Goal: Task Accomplishment & Management: Use online tool/utility

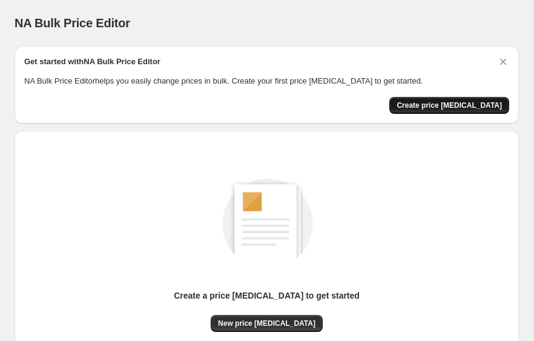
click at [441, 106] on span "Create price change job" at bounding box center [449, 106] width 105 height 10
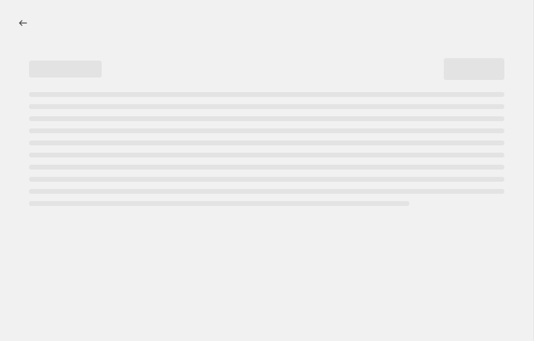
select select "percentage"
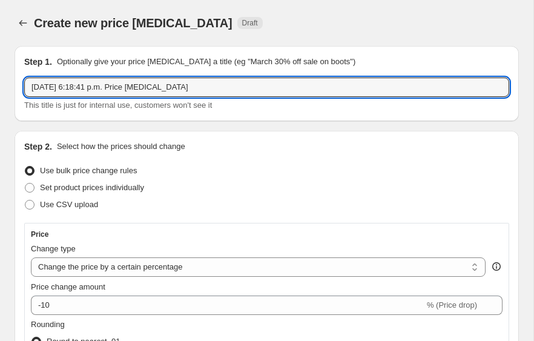
drag, startPoint x: 207, startPoint y: 93, endPoint x: -15, endPoint y: 79, distance: 222.7
click at [0, 79] on html "Home Settings Plans Skip to content Create new price change job. This page is r…" at bounding box center [267, 170] width 534 height 341
type input "CYBER OCTUBRE 2025"
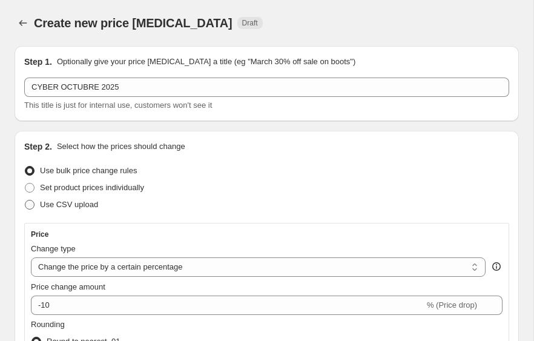
click at [32, 204] on span at bounding box center [30, 205] width 10 height 10
click at [25, 200] on input "Use CSV upload" at bounding box center [25, 200] width 1 height 1
radio input "true"
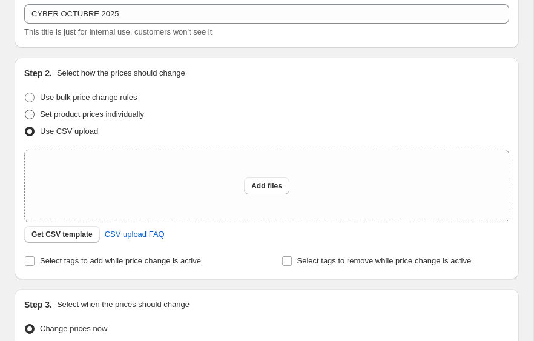
scroll to position [110, 0]
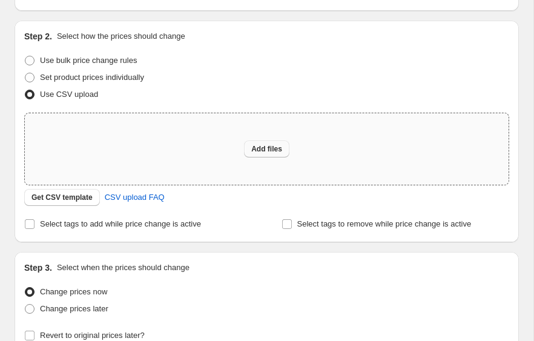
click at [270, 151] on span "Add files" at bounding box center [266, 149] width 31 height 10
type input "C:\fakepath\CYBER OCTUBRE PRECIOS.csv"
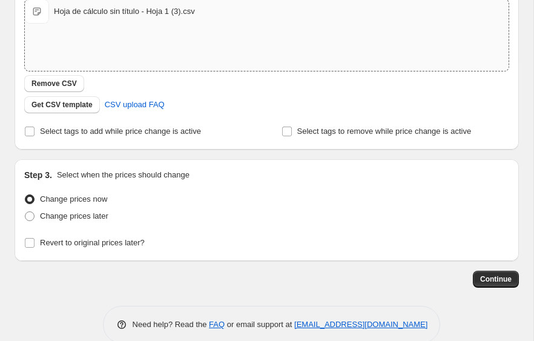
scroll to position [226, 0]
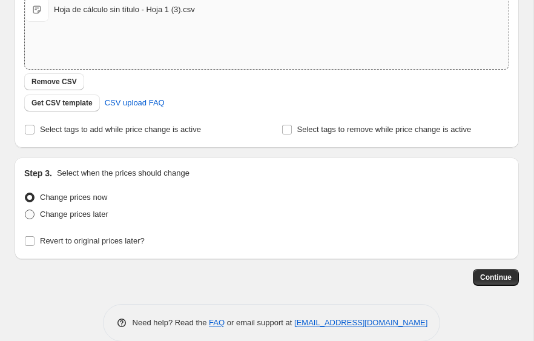
click at [31, 216] on span at bounding box center [30, 215] width 10 height 10
click at [25, 210] on input "Change prices later" at bounding box center [25, 210] width 1 height 1
radio input "true"
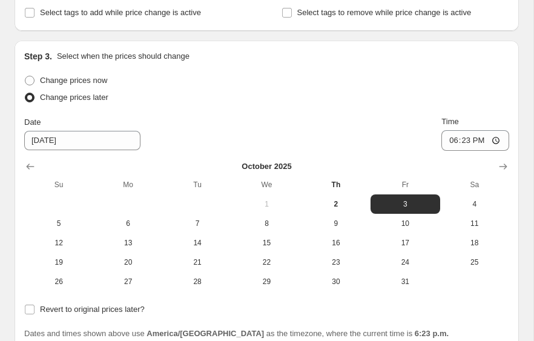
scroll to position [344, 0]
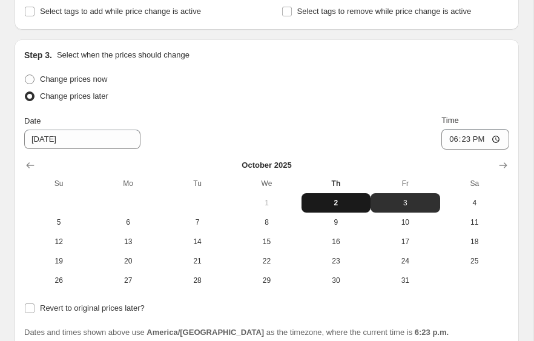
click at [336, 202] on span "2" at bounding box center [335, 203] width 59 height 10
type input "[DATE]"
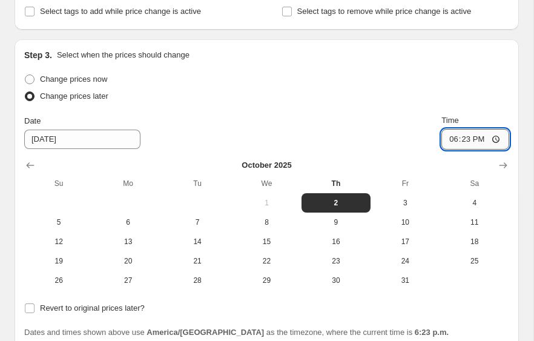
click at [483, 141] on input "18:23" at bounding box center [476, 139] width 68 height 21
click at [466, 141] on input "18:23" at bounding box center [476, 139] width 68 height 21
type input "19:00"
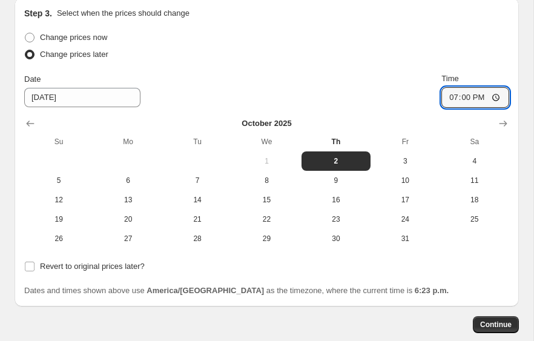
scroll to position [452, 0]
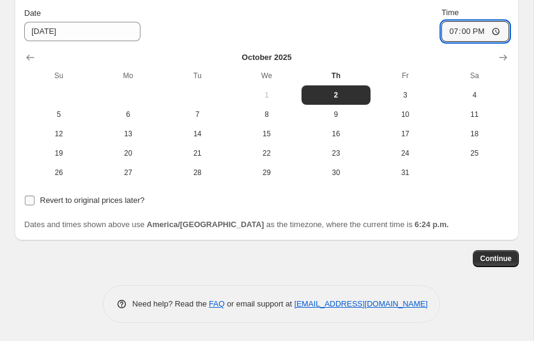
click at [30, 203] on input "Revert to original prices later?" at bounding box center [30, 201] width 10 height 10
checkbox input "true"
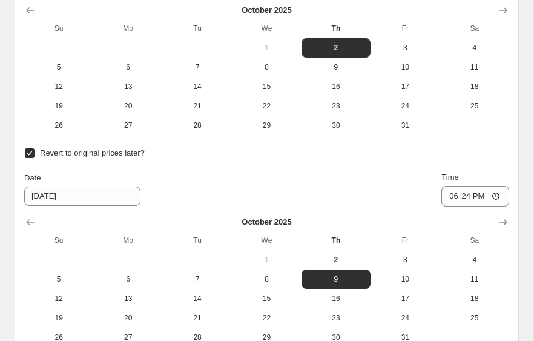
scroll to position [517, 0]
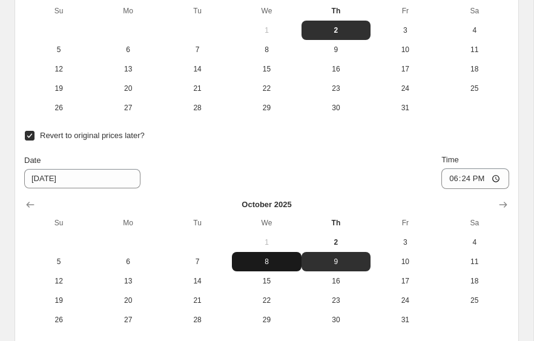
click at [270, 264] on span "8" at bounding box center [266, 262] width 59 height 10
type input "[DATE]"
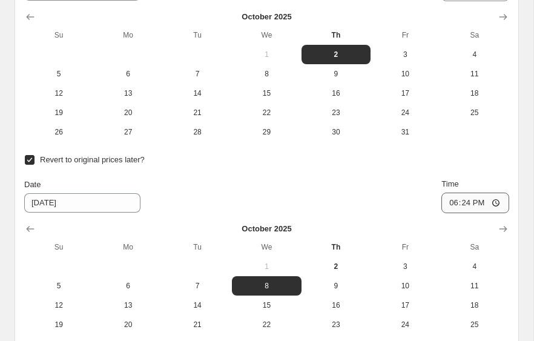
scroll to position [503, 0]
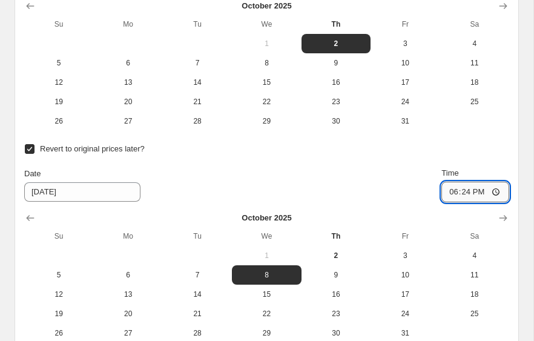
click at [477, 191] on input "18:24" at bounding box center [476, 192] width 68 height 21
click at [466, 193] on input "18:24" at bounding box center [476, 192] width 68 height 21
type input "23:59"
click at [413, 183] on div "Date 10/8/2025 Time 23:59" at bounding box center [266, 184] width 485 height 35
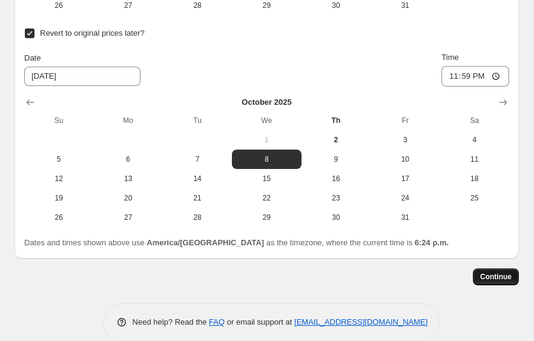
scroll to position [637, 0]
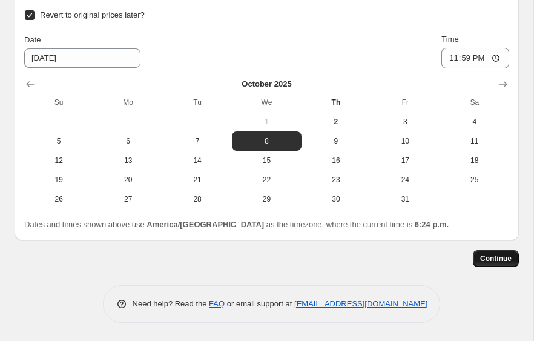
click at [495, 258] on span "Continue" at bounding box center [495, 259] width 31 height 10
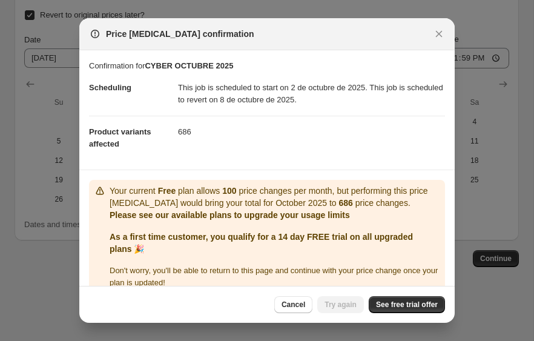
scroll to position [18, 0]
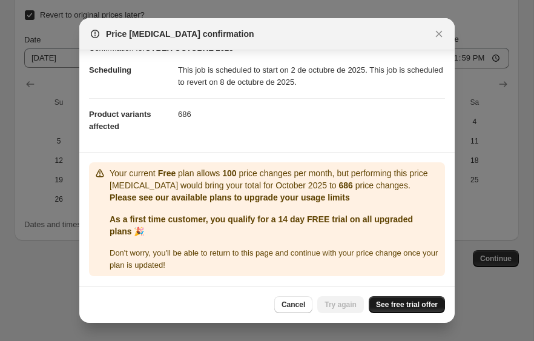
click at [412, 302] on span "See free trial offer" at bounding box center [407, 305] width 62 height 10
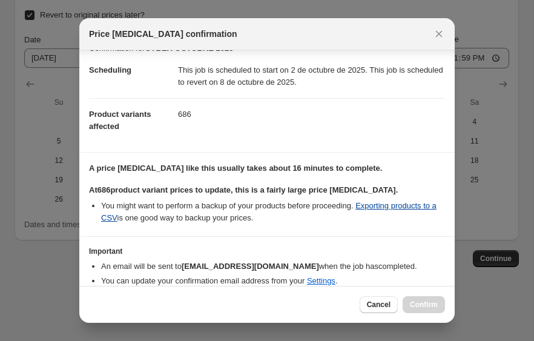
scroll to position [68, 0]
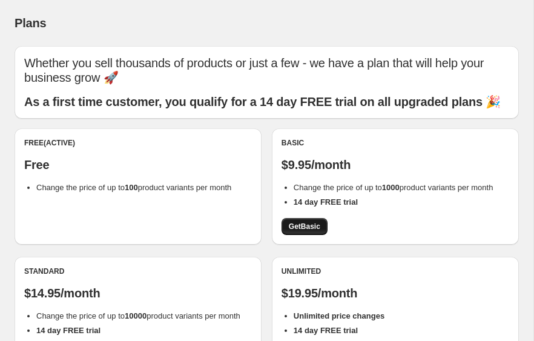
click at [315, 231] on span "Get Basic" at bounding box center [304, 227] width 31 height 10
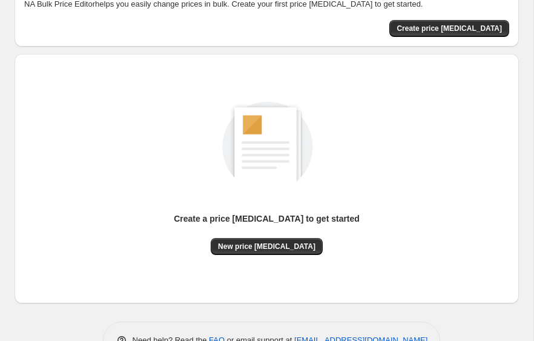
scroll to position [82, 0]
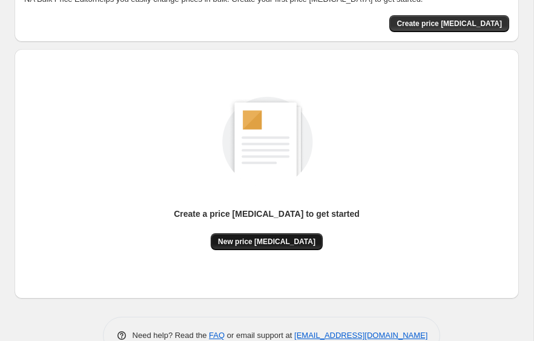
click at [280, 243] on span "New price change job" at bounding box center [267, 242] width 98 height 10
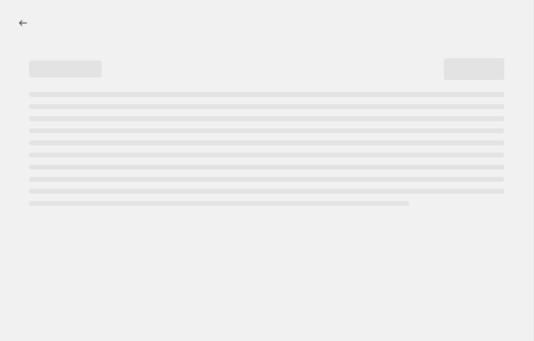
select select "percentage"
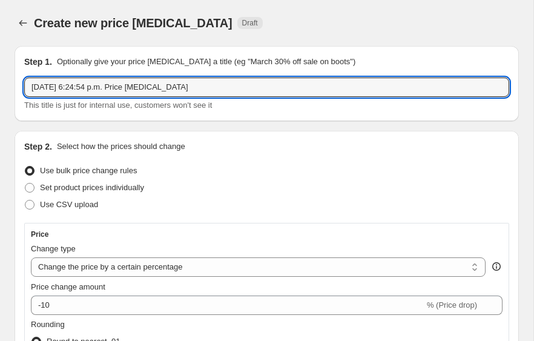
drag, startPoint x: 213, startPoint y: 93, endPoint x: 15, endPoint y: 70, distance: 200.0
click at [15, 70] on div "Step 1. Optionally give your price change job a title (eg "March 30% off sale o…" at bounding box center [267, 83] width 505 height 75
drag, startPoint x: 119, startPoint y: 94, endPoint x: 85, endPoint y: 91, distance: 34.1
click at [85, 91] on input "CYBER 2025 JUNIO" at bounding box center [266, 87] width 485 height 19
type input "CYBER 2025 OCTUBRE"
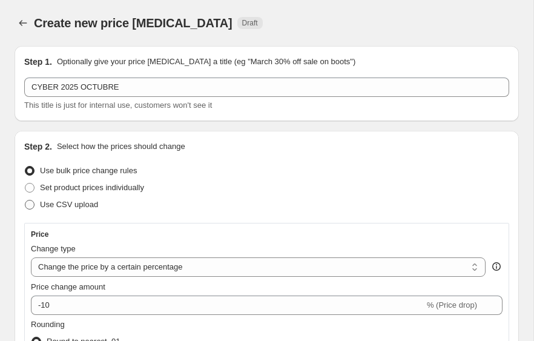
click at [31, 203] on span at bounding box center [30, 205] width 10 height 10
click at [25, 200] on input "Use CSV upload" at bounding box center [25, 200] width 1 height 1
radio input "true"
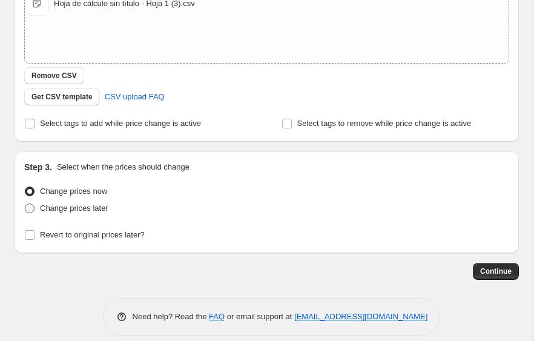
scroll to position [237, 0]
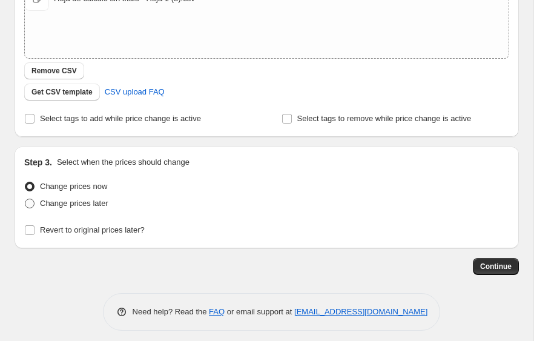
click at [29, 200] on span at bounding box center [30, 204] width 10 height 10
click at [25, 199] on input "Change prices later" at bounding box center [25, 199] width 1 height 1
radio input "true"
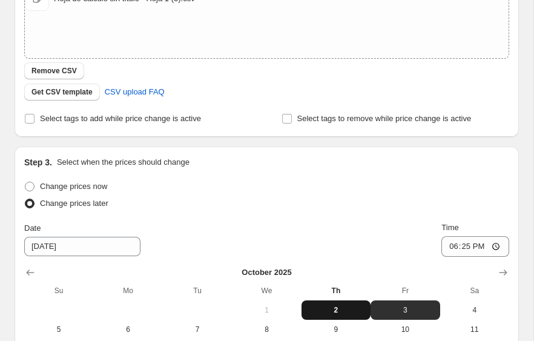
click at [334, 308] on span "2" at bounding box center [335, 310] width 59 height 10
type input "[DATE]"
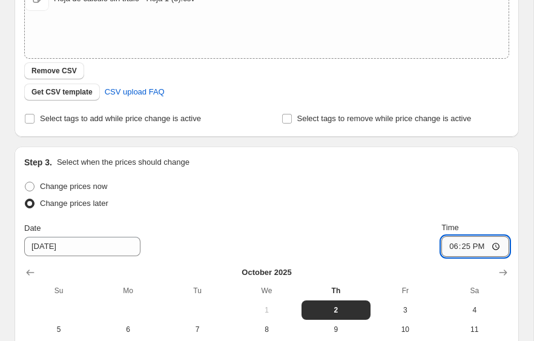
click at [466, 246] on input "18:25" at bounding box center [476, 246] width 68 height 21
type input "17:25"
click at [466, 246] on input "Time" at bounding box center [476, 246] width 68 height 21
type input "19:00"
click at [406, 234] on div "Date 10/2/2025 Time 19:00" at bounding box center [266, 239] width 485 height 35
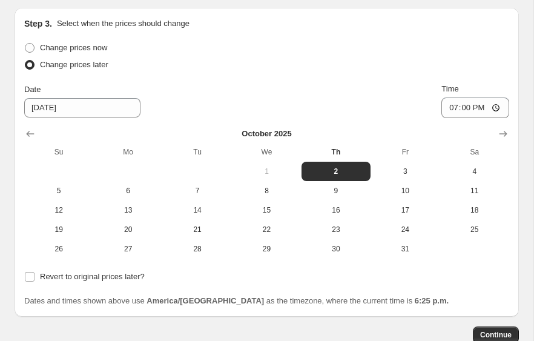
scroll to position [376, 0]
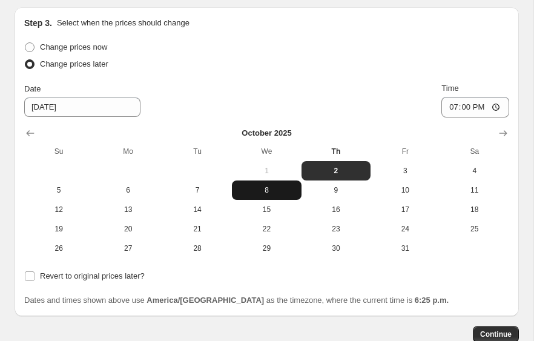
click at [273, 191] on span "8" at bounding box center [266, 190] width 59 height 10
type input "[DATE]"
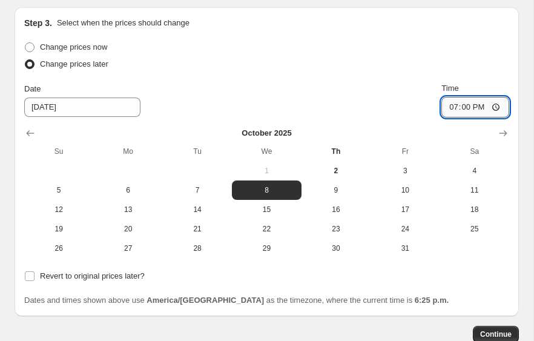
click at [466, 110] on input "19:00" at bounding box center [476, 107] width 68 height 21
type input "23:59"
click at [411, 70] on div "Change prices later" at bounding box center [266, 64] width 485 height 17
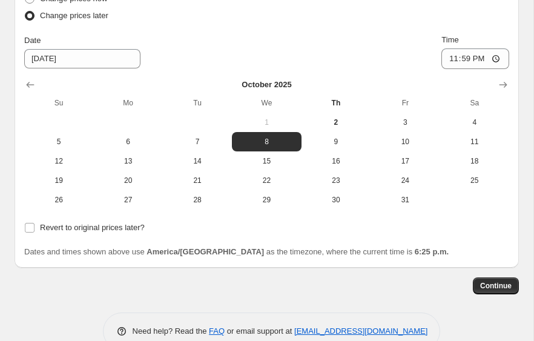
scroll to position [452, 0]
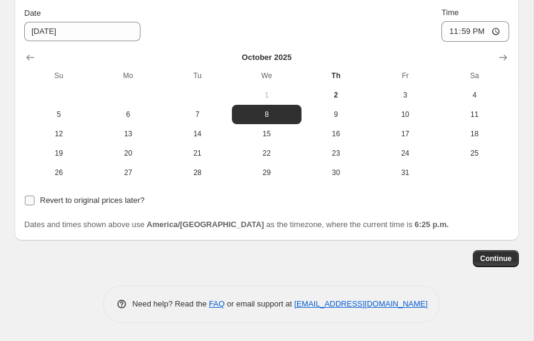
click at [30, 200] on input "Revert to original prices later?" at bounding box center [30, 201] width 10 height 10
checkbox input "true"
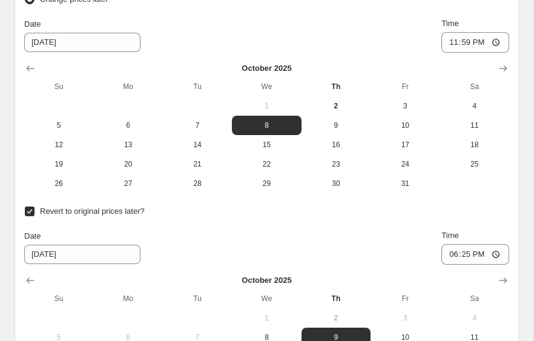
scroll to position [388, 0]
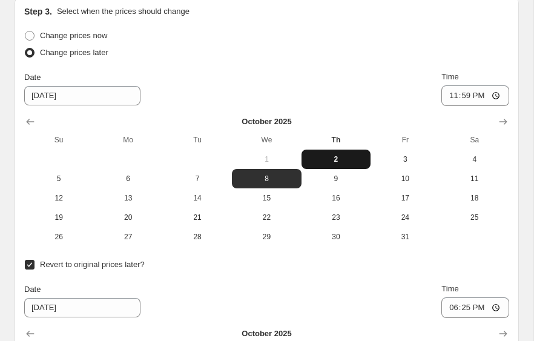
click at [339, 157] on span "2" at bounding box center [335, 159] width 59 height 10
type input "[DATE]"
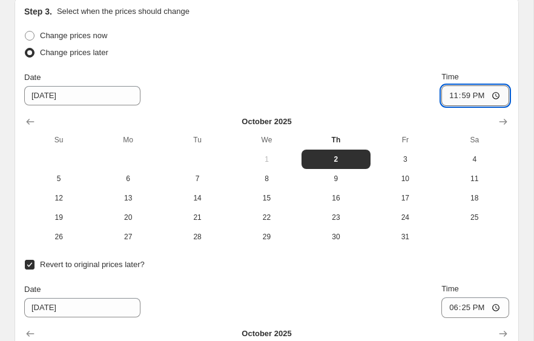
click at [463, 96] on input "23:59" at bounding box center [476, 95] width 68 height 21
type input "19:00"
click at [371, 74] on div "Date 10/2/2025 Time 19:00" at bounding box center [266, 88] width 485 height 35
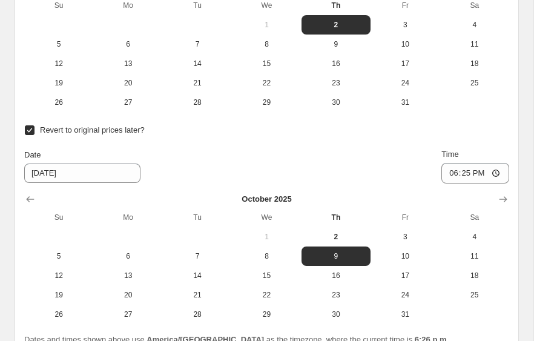
scroll to position [528, 0]
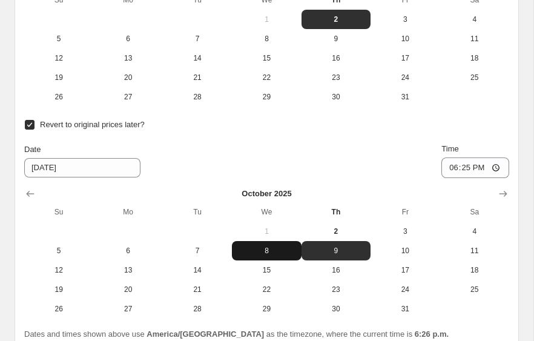
click at [267, 253] on span "8" at bounding box center [266, 251] width 59 height 10
type input "[DATE]"
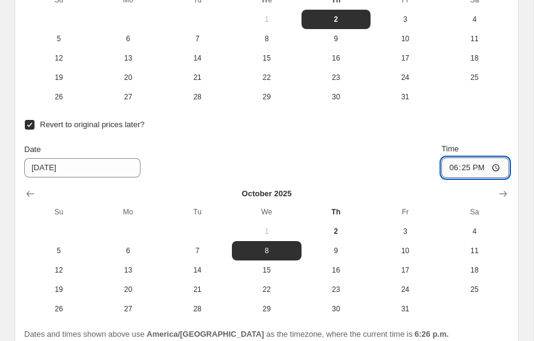
click at [463, 168] on input "18:25" at bounding box center [476, 167] width 68 height 21
type input "23:59"
click at [394, 141] on div "Revert to original prices later? Date 10/8/2025 Time 23:59 October 2025 Su Mo T…" at bounding box center [266, 217] width 485 height 202
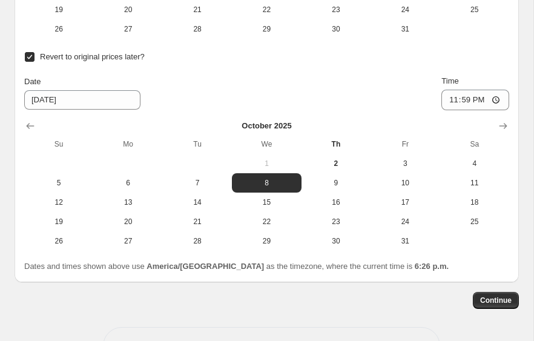
scroll to position [637, 0]
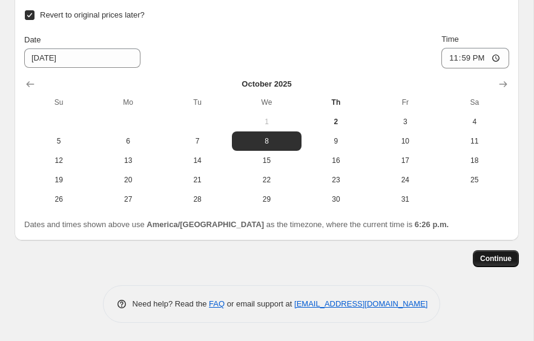
click at [491, 260] on span "Continue" at bounding box center [495, 259] width 31 height 10
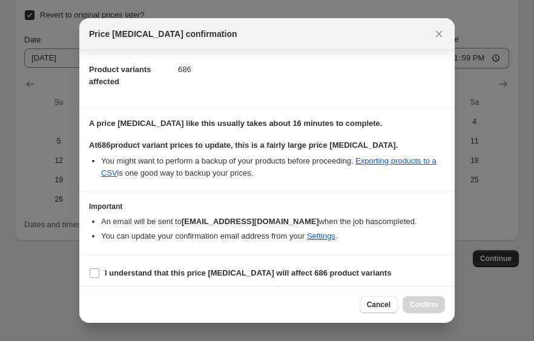
scroll to position [68, 0]
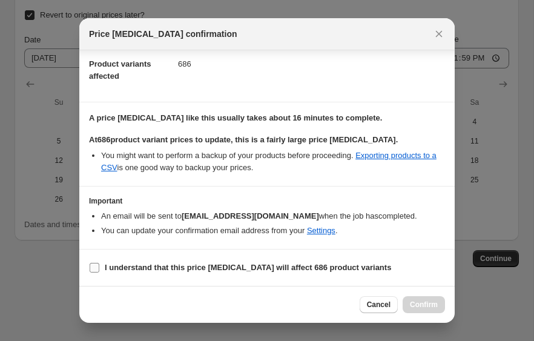
click at [93, 268] on input "I understand that this price change job will affect 686 product variants" at bounding box center [95, 268] width 10 height 10
checkbox input "true"
click at [420, 305] on span "Confirm" at bounding box center [424, 305] width 28 height 10
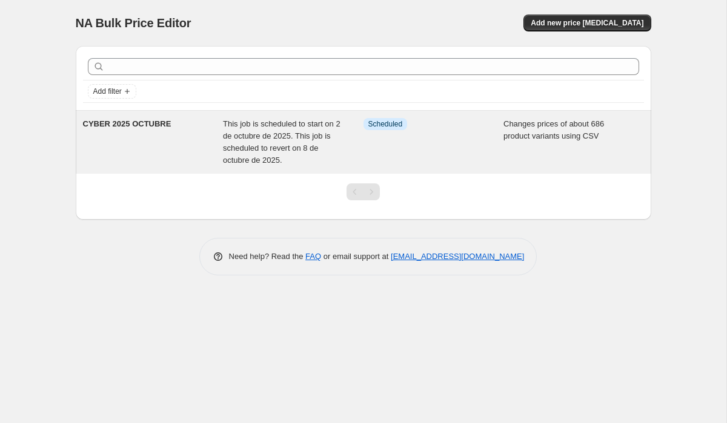
click at [119, 141] on div "CYBER 2025 OCTUBRE" at bounding box center [153, 142] width 141 height 48
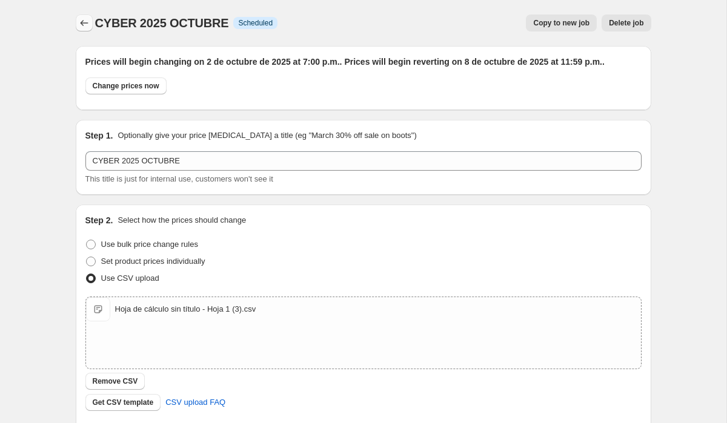
click at [79, 25] on icon "Price change jobs" at bounding box center [84, 23] width 12 height 12
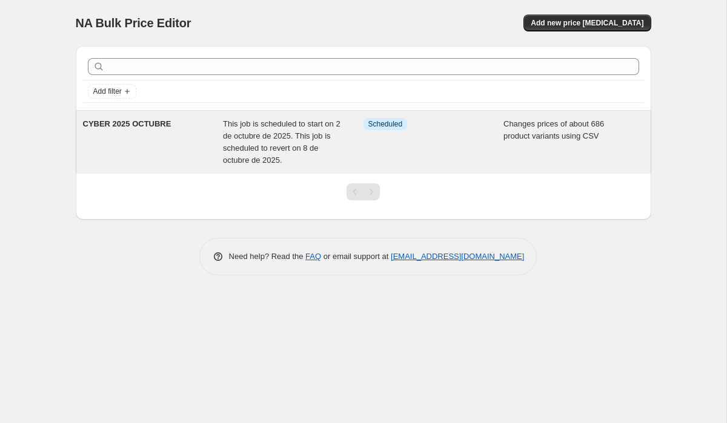
click at [459, 163] on div "Info Scheduled" at bounding box center [433, 142] width 141 height 48
click at [445, 128] on div "Info Scheduled" at bounding box center [424, 124] width 122 height 12
